Goal: Check status

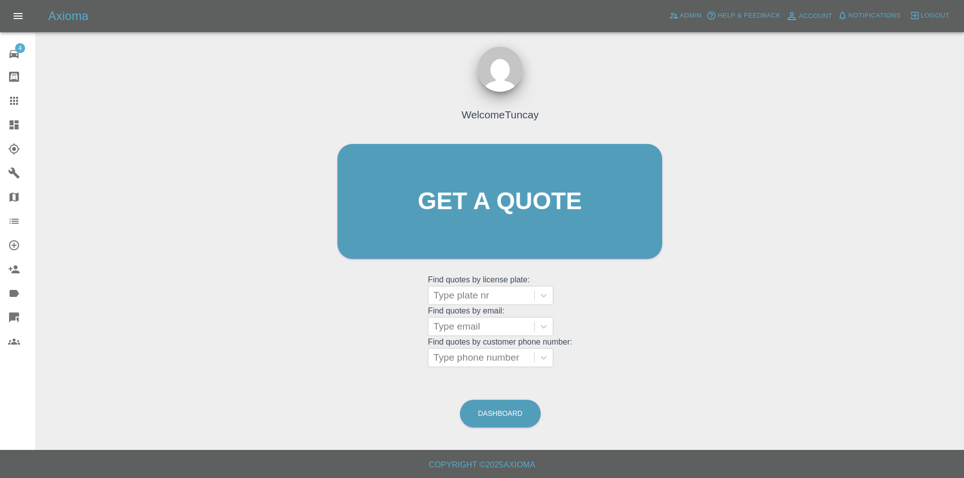
click at [2, 122] on link "Dashboard" at bounding box center [18, 125] width 36 height 24
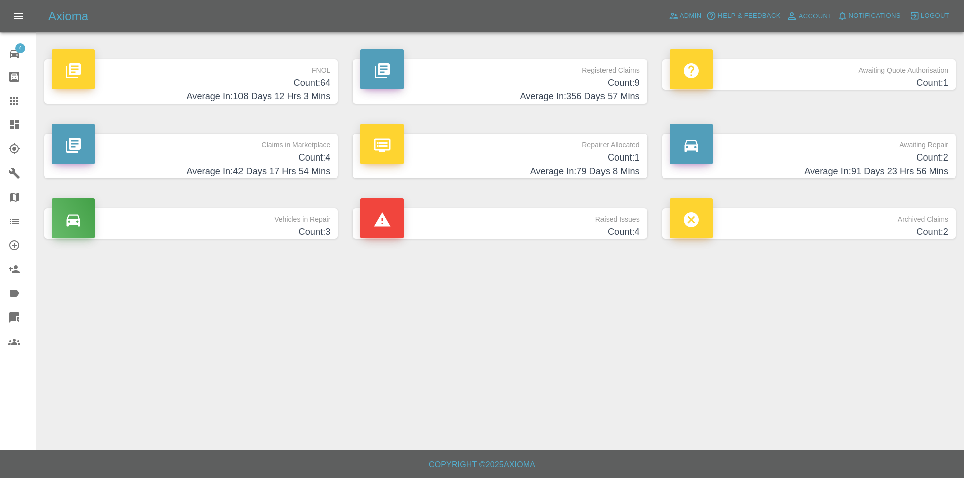
click at [296, 98] on h4 "Average In: 108 Days 12 Hrs 3 Mins" at bounding box center [191, 97] width 279 height 14
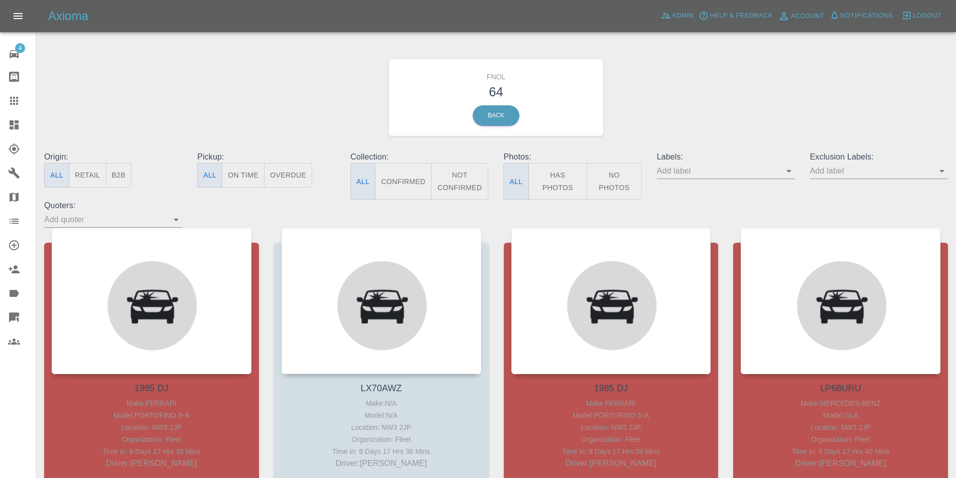
click at [372, 146] on div "FNOL 64 Back" at bounding box center [496, 97] width 919 height 107
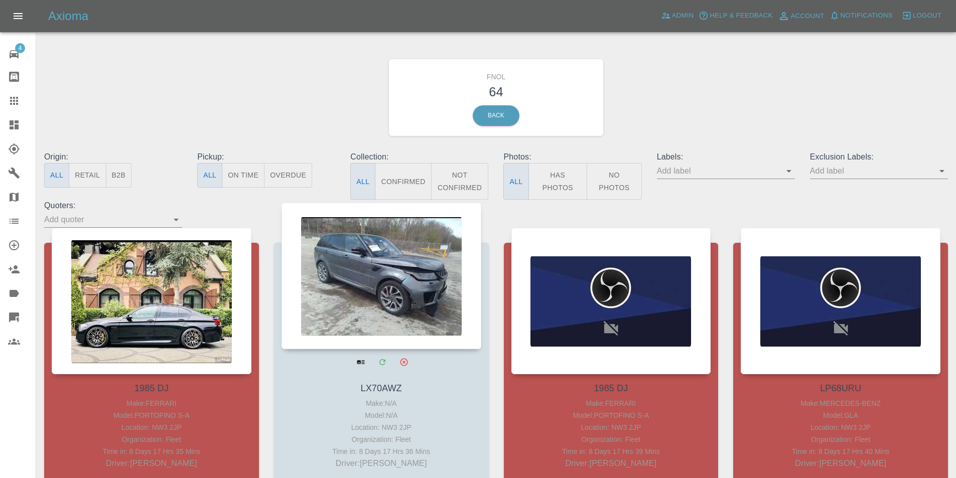
click at [340, 240] on div at bounding box center [382, 276] width 200 height 147
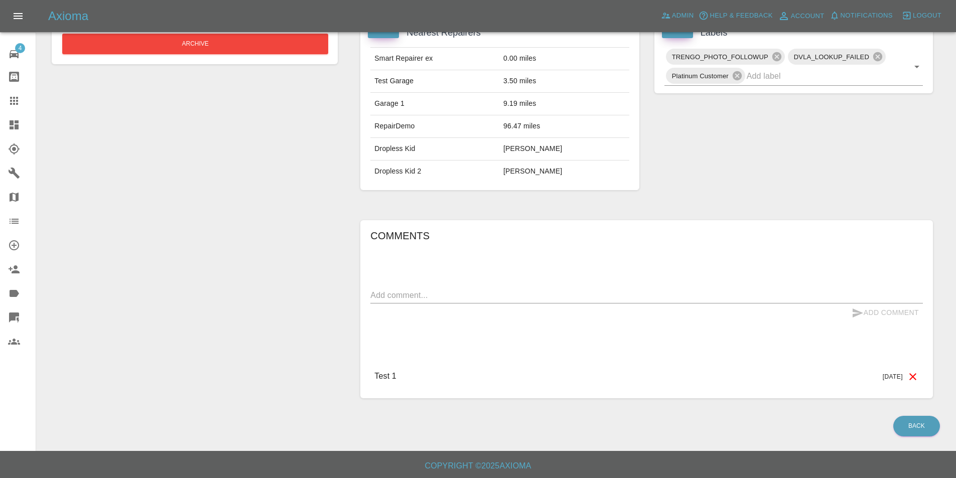
scroll to position [366, 0]
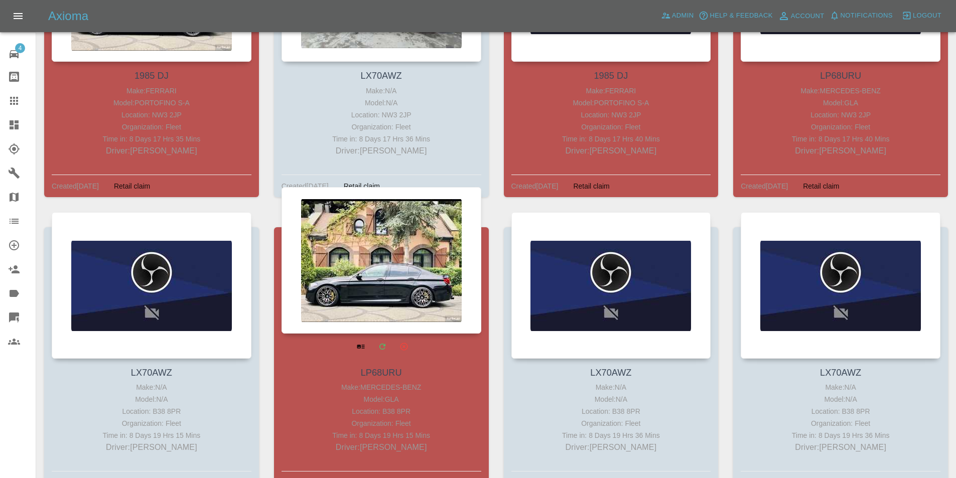
scroll to position [614, 0]
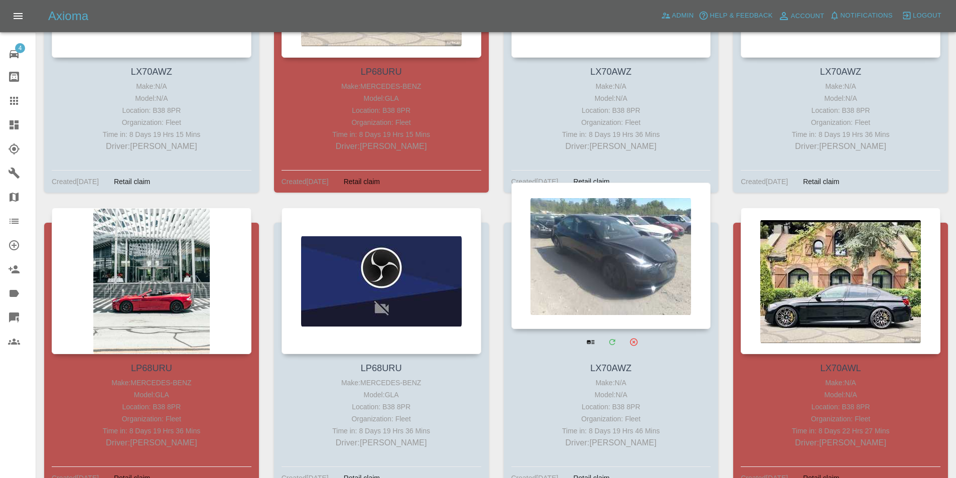
click at [551, 235] on div at bounding box center [612, 256] width 200 height 147
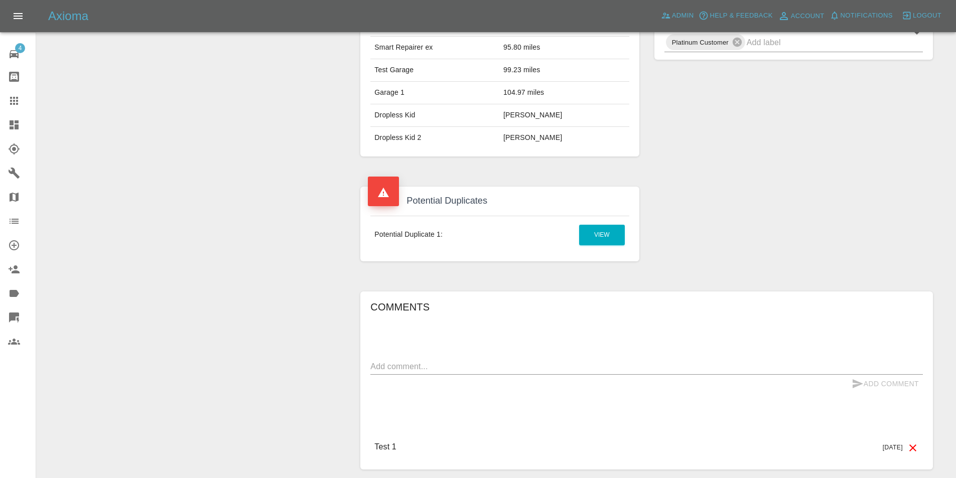
scroll to position [402, 0]
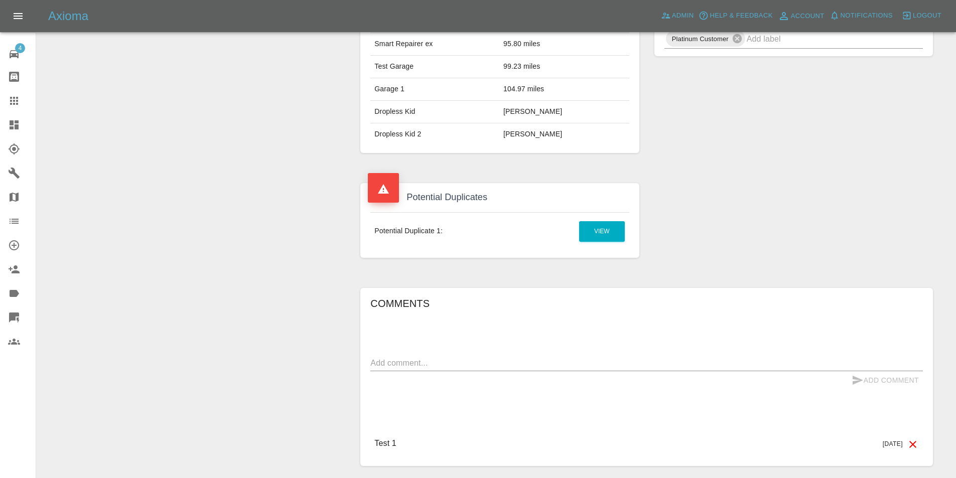
click at [177, 422] on div "Add Quote Add Simple Quote Bodyshop Approval Request Modify Claim Reject Send t…" at bounding box center [194, 89] width 301 height 785
